Goal: Information Seeking & Learning: Learn about a topic

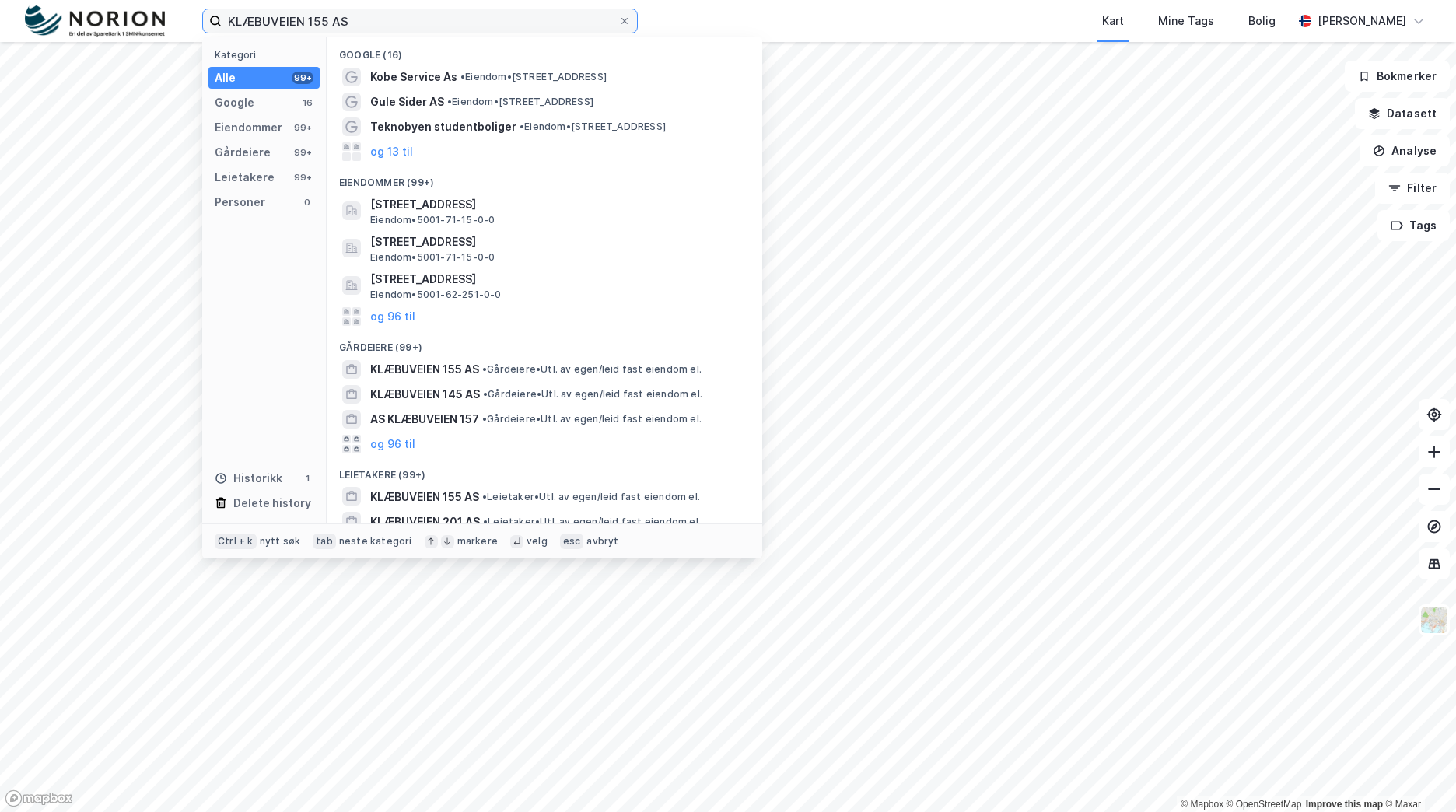
click at [366, 19] on input "KLÆBUVEIEN 155 AS" at bounding box center [420, 21] width 397 height 23
click at [366, 22] on input "KLÆBUVEIEN 155 AS" at bounding box center [420, 21] width 397 height 23
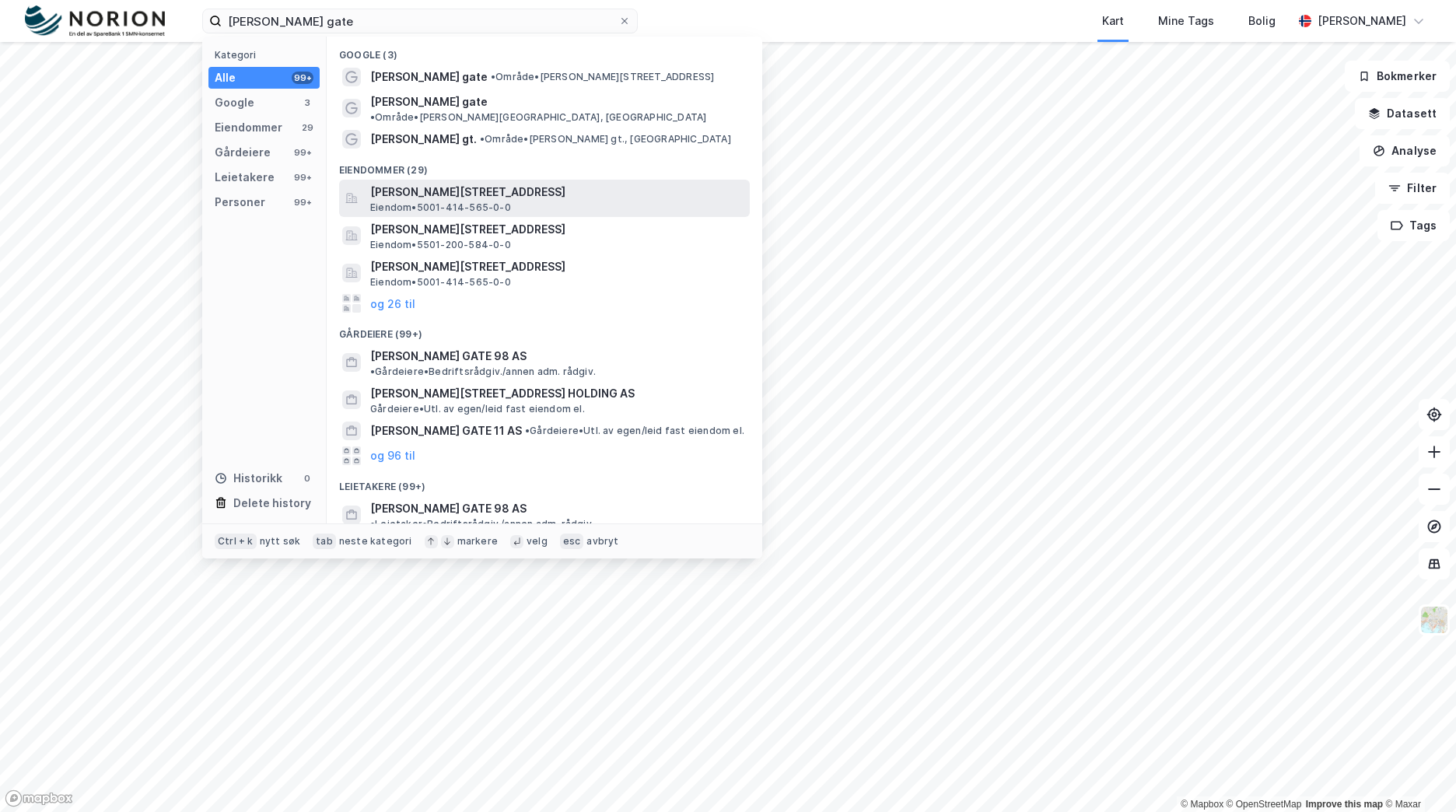
click at [442, 182] on span "[PERSON_NAME][STREET_ADDRESS]" at bounding box center [557, 191] width 374 height 18
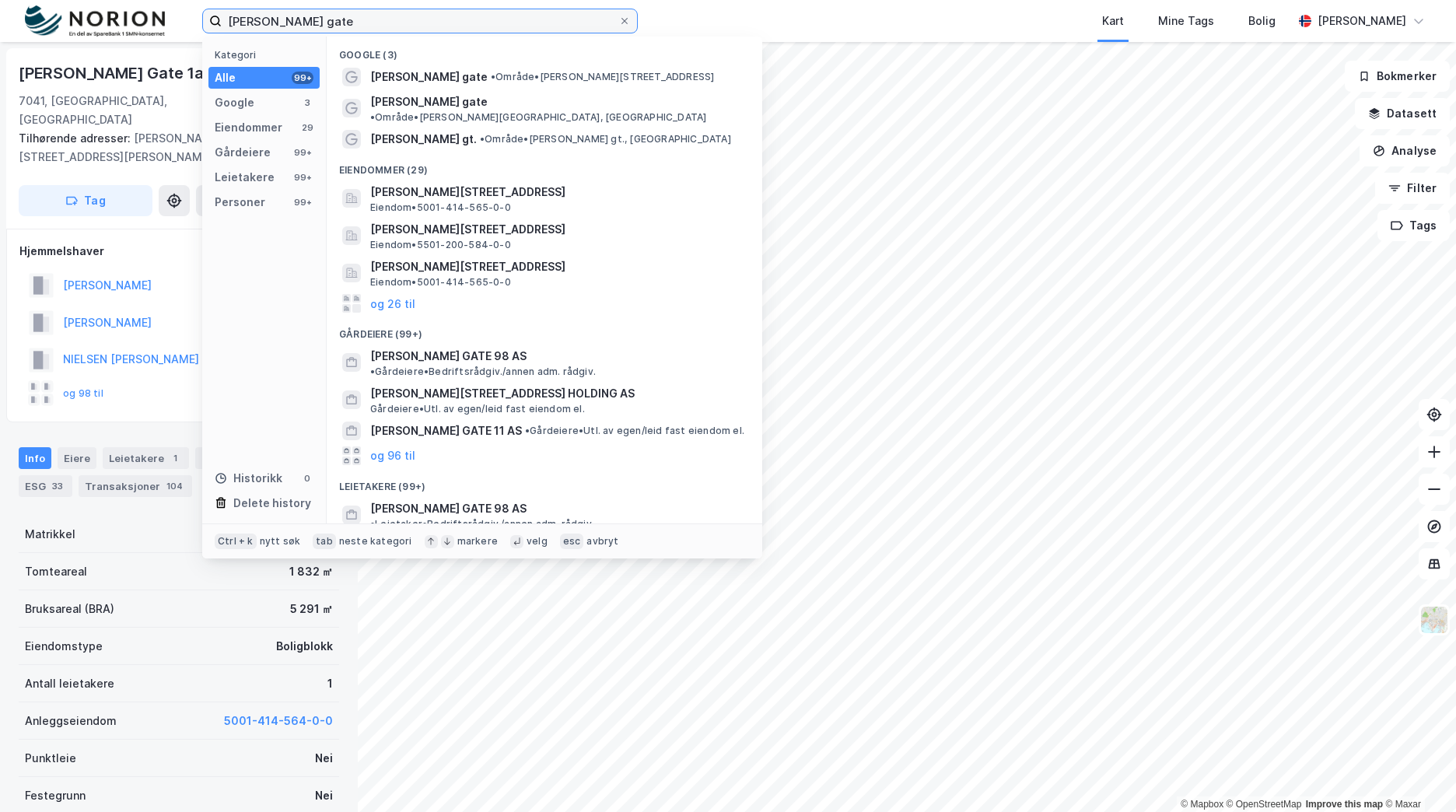
drag, startPoint x: 327, startPoint y: 22, endPoint x: 169, endPoint y: 26, distance: 158.1
click at [166, 26] on div "[PERSON_NAME] gate Kategori Alle 99+ Google 3 Eiendommer 29 Gårdeiere 99+ Leiet…" at bounding box center [728, 21] width 1456 height 42
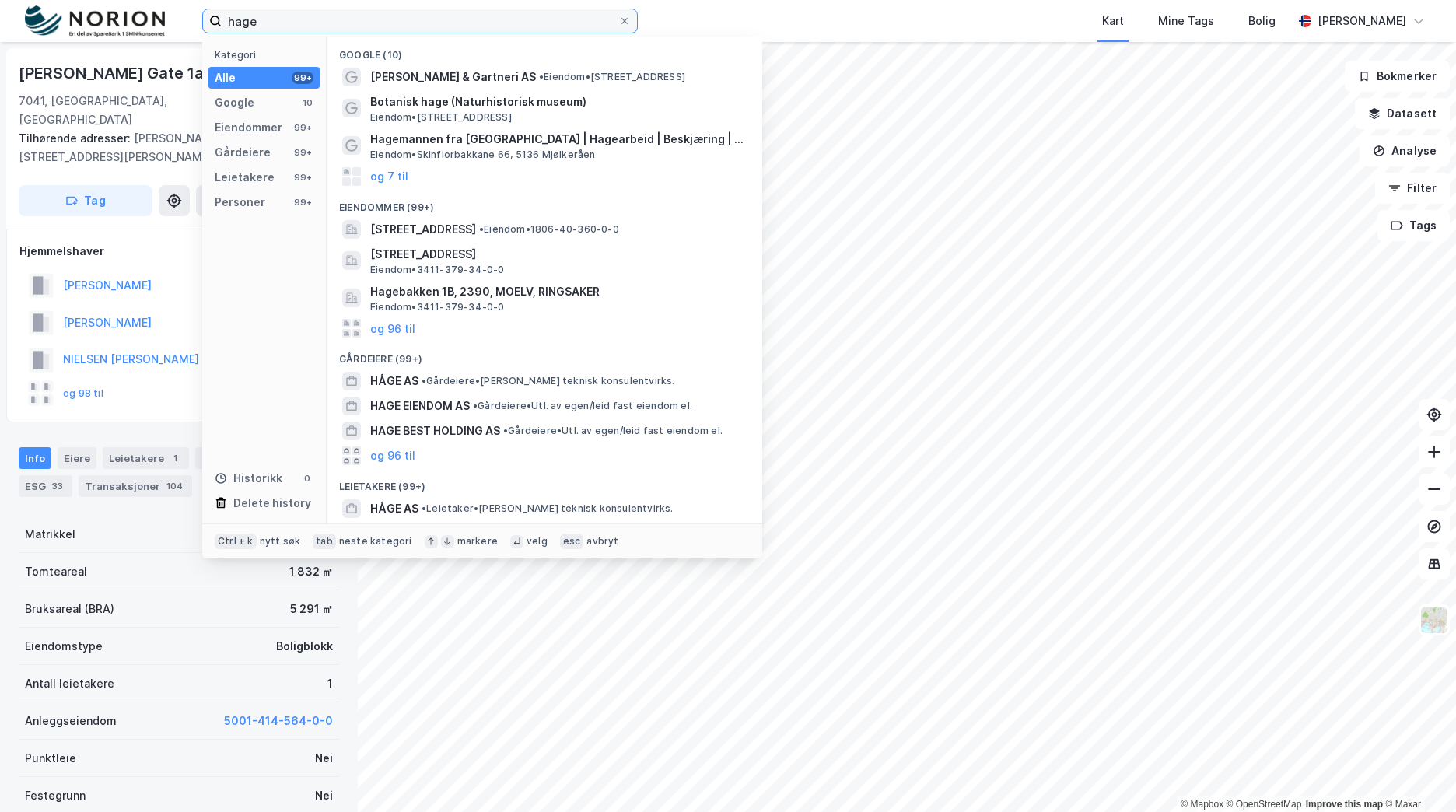
click at [242, 19] on input "hage" at bounding box center [420, 21] width 397 height 23
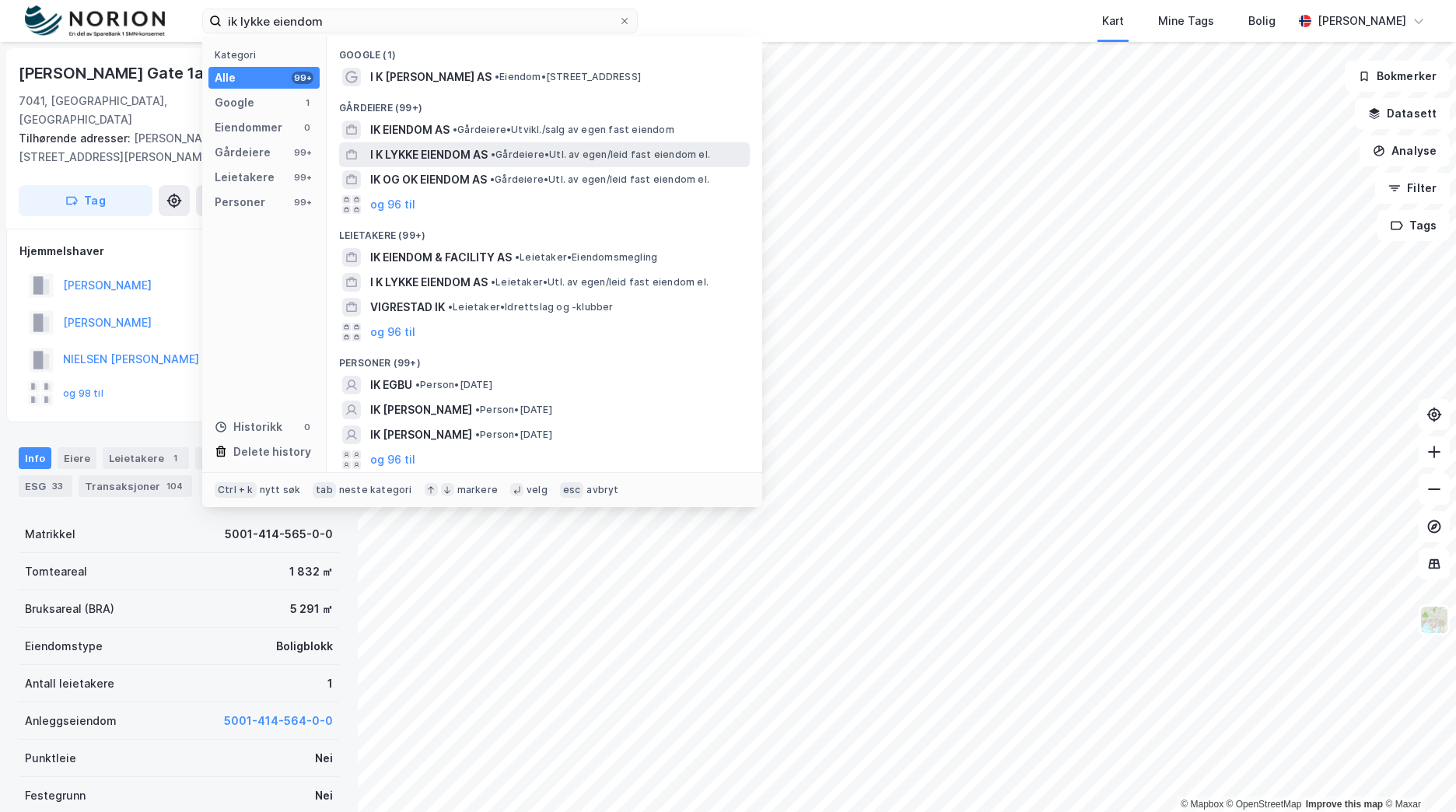
click at [520, 159] on span "• Gårdeiere • Utl. av egen/leid fast eiendom el." at bounding box center [601, 155] width 219 height 13
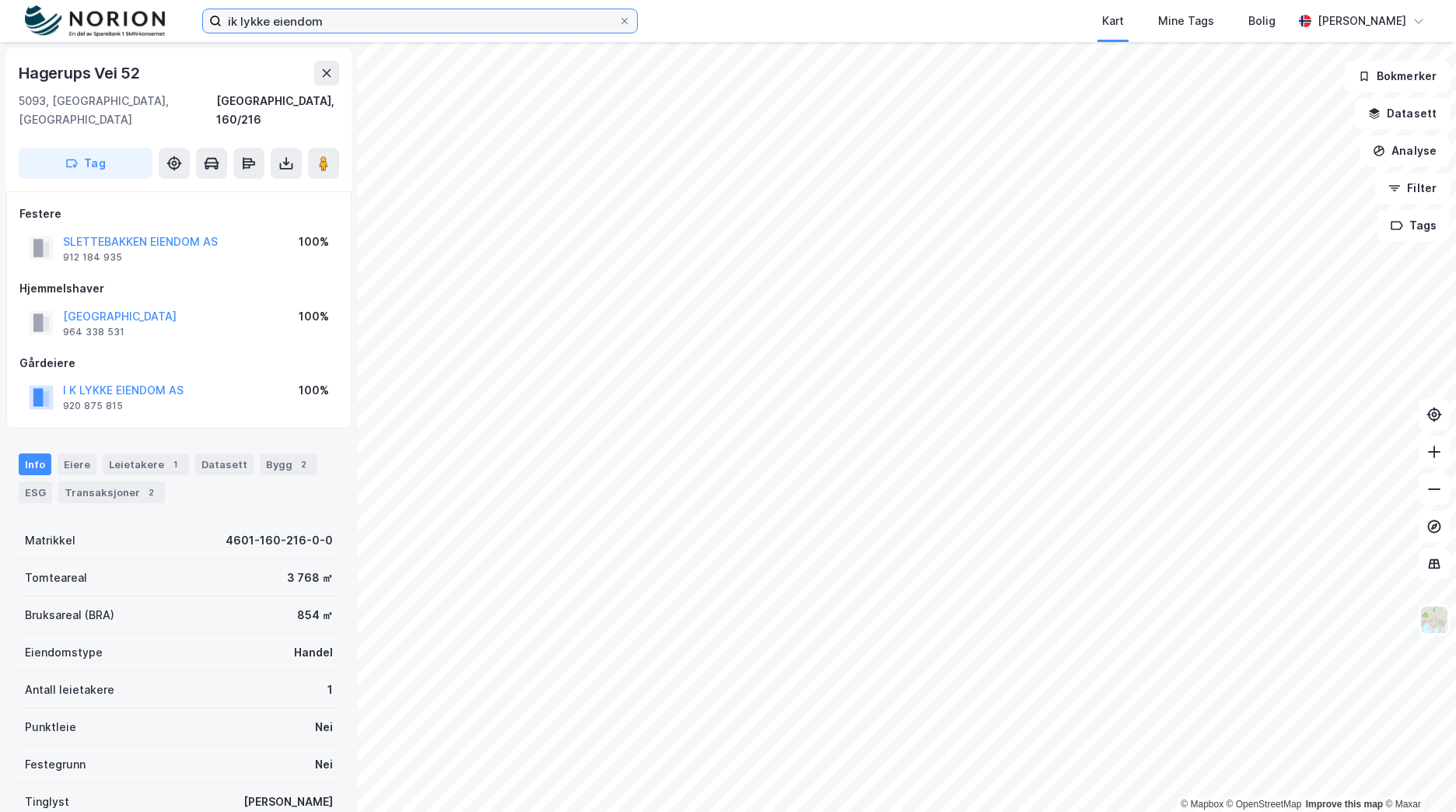
click at [318, 26] on input "ik lykke eiendom" at bounding box center [420, 21] width 397 height 23
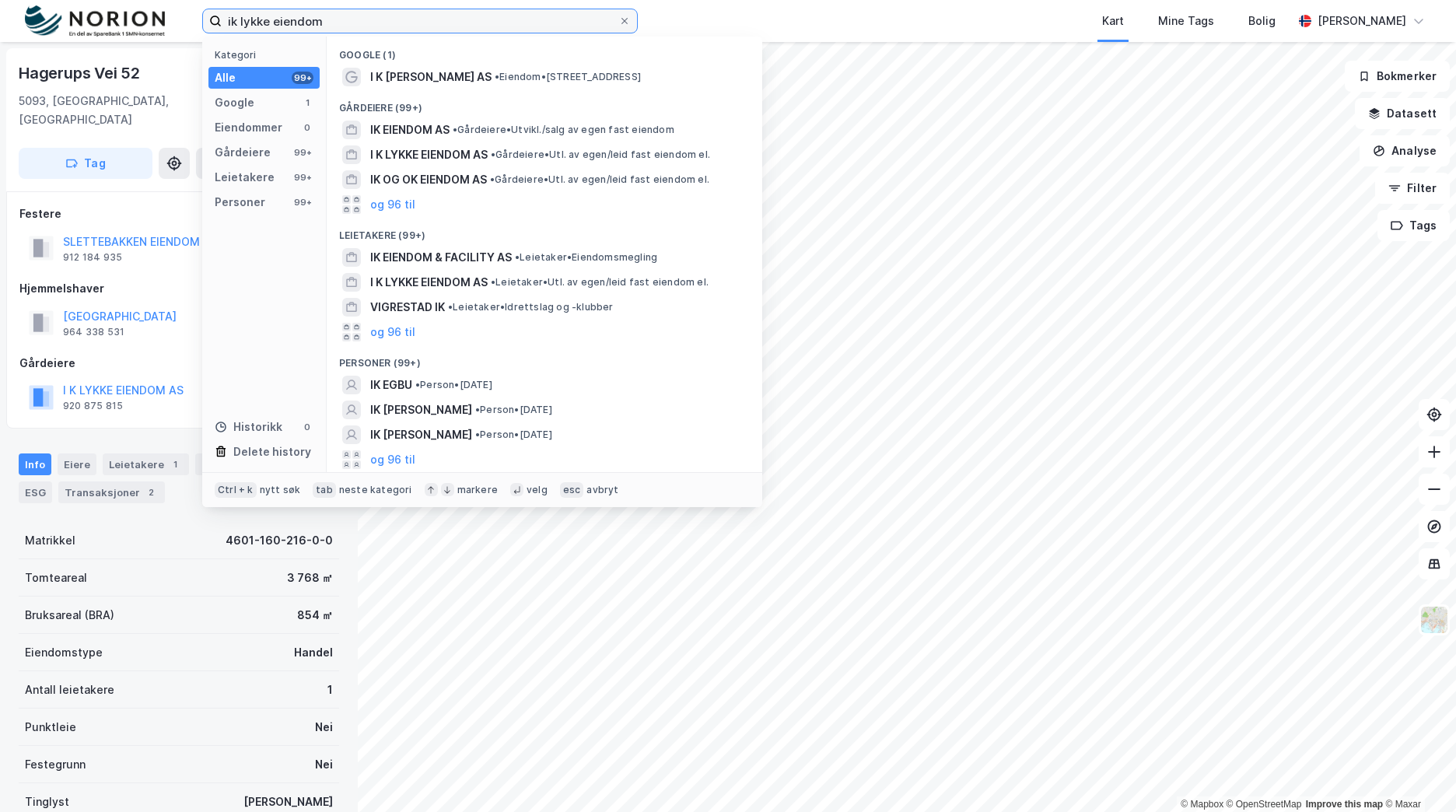
click at [326, 24] on input "ik lykke eiendom" at bounding box center [420, 21] width 397 height 23
type input "i"
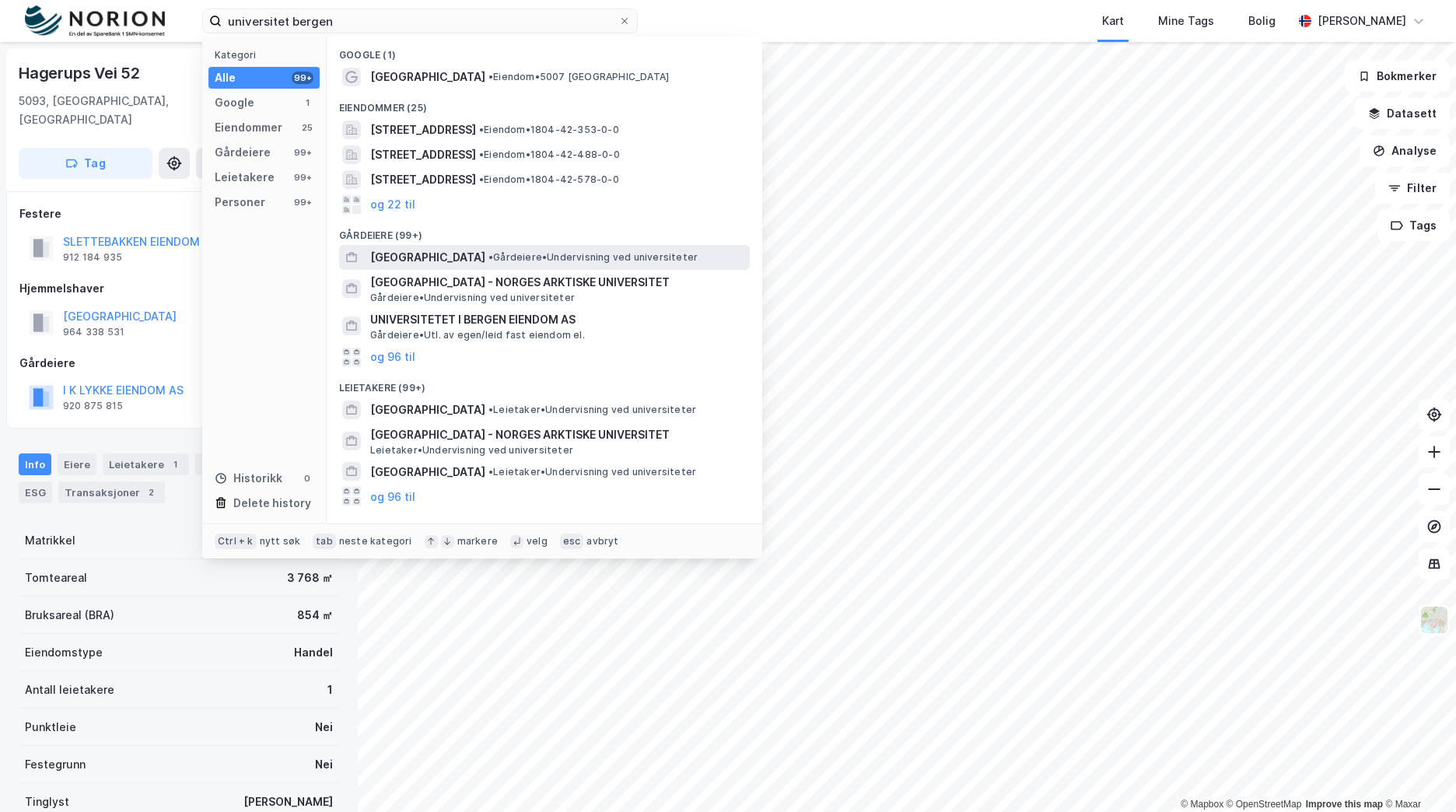
click at [644, 263] on span "• Gårdeiere • Undervisning ved universiteter" at bounding box center [594, 258] width 210 height 13
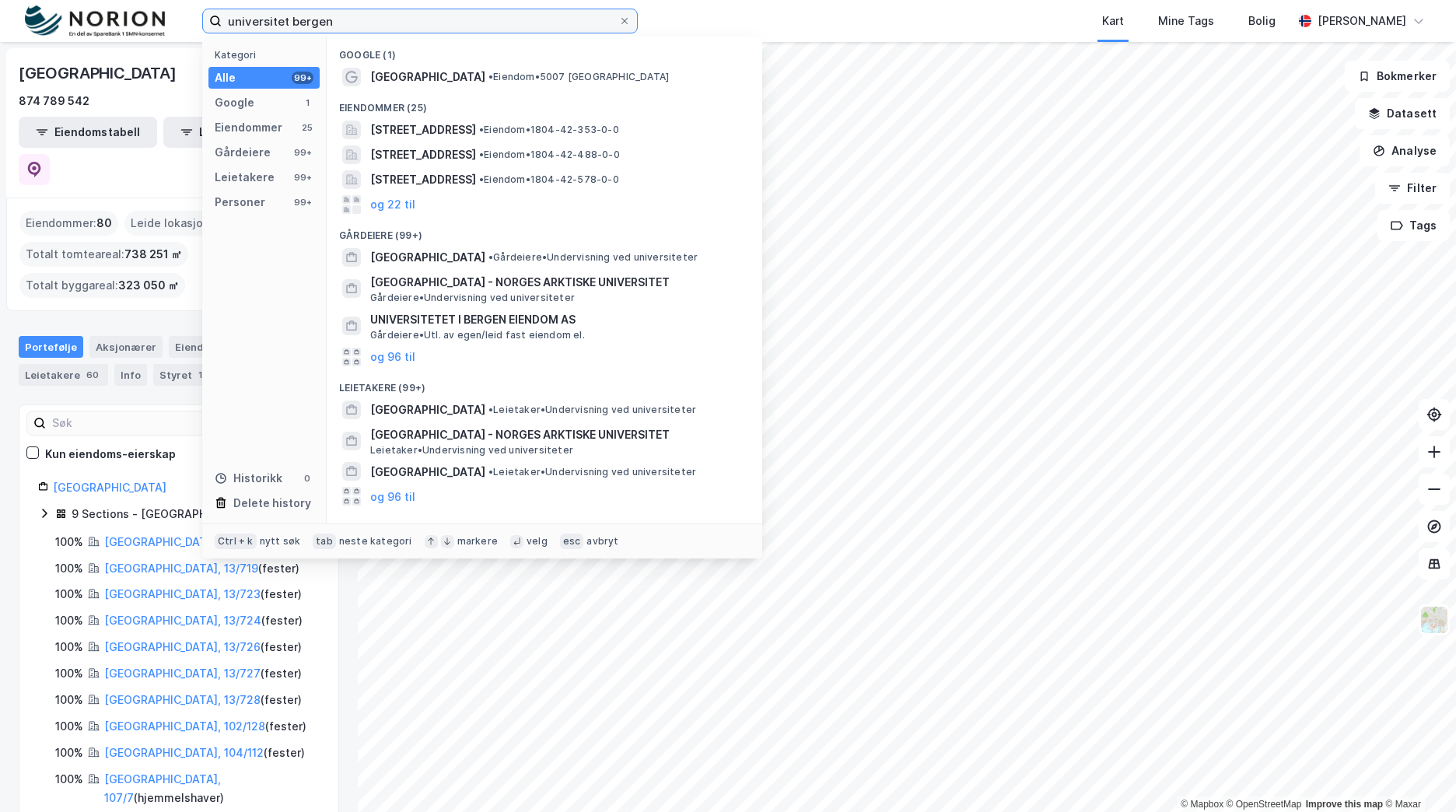
drag, startPoint x: 337, startPoint y: 22, endPoint x: 214, endPoint y: 7, distance: 123.9
click at [214, 7] on div "universitet bergen Kategori Alle 99+ Google 1 Eiendommer 25 Gårdeiere 99+ Leiet…" at bounding box center [728, 21] width 1456 height 42
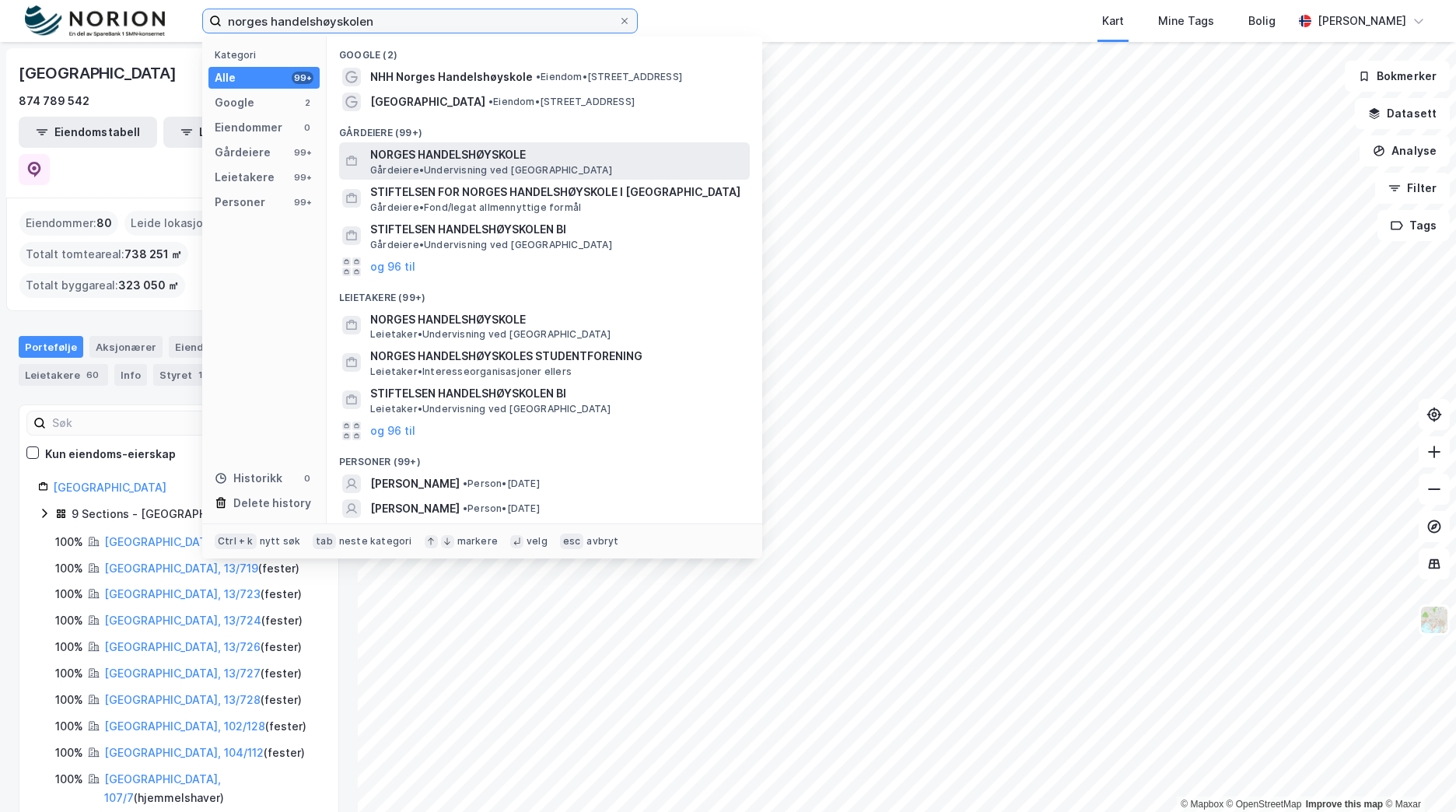
type input "norges handelshøyskolen"
click at [580, 164] on span "Gårdeiere • Undervisning ved vitenskapelige høgskoler" at bounding box center [491, 170] width 242 height 13
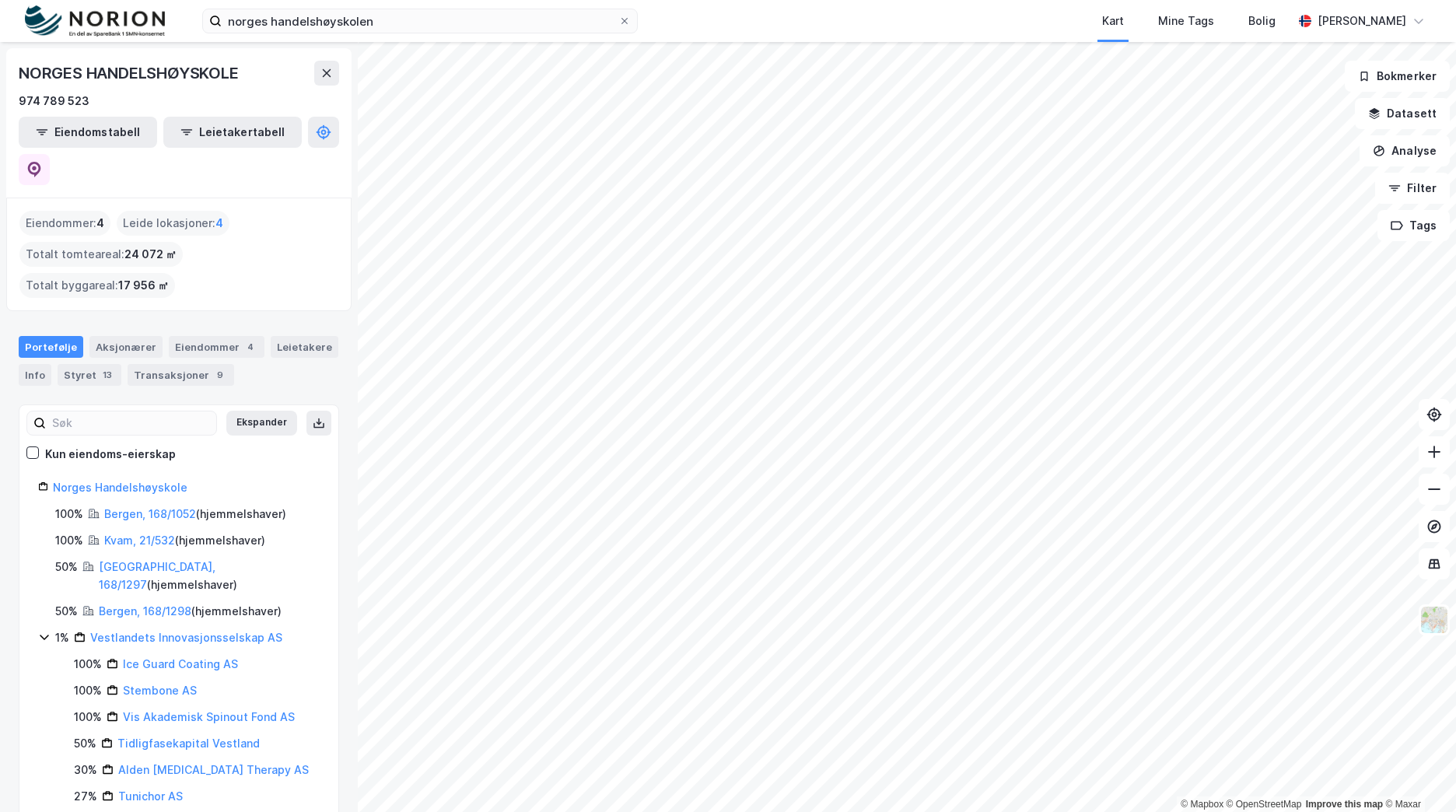
click at [1086, 811] on html "norges handelshøyskolen Kart Mine Tags Bolig [PERSON_NAME] © Mapbox © OpenStree…" at bounding box center [728, 406] width 1456 height 812
click at [808, 0] on div "norges handelshøyskolen Kart Mine Tags Bolig [PERSON_NAME] © Mapbox © OpenStree…" at bounding box center [728, 406] width 1456 height 812
